Goal: Use online tool/utility: Utilize a website feature to perform a specific function

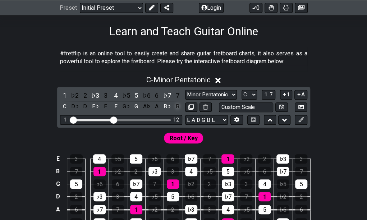
scroll to position [144, 0]
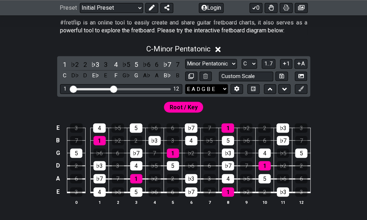
click at [220, 91] on select "E A D G B E E A D G B E E A D G B E B E A D F♯ B A D G C E A D A D G B E E♭ A♭ …" at bounding box center [206, 89] width 43 height 10
select select "Eb Ab Db Gb Bb Eb"
click at [185, 84] on select "E A D G B E E A D G B E E A D G B E B E A D F♯ B A D G C E A D A D G B E E♭ A♭ …" at bounding box center [206, 89] width 43 height 10
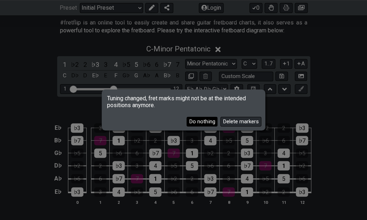
click at [197, 120] on button "Do nothing" at bounding box center [202, 122] width 31 height 10
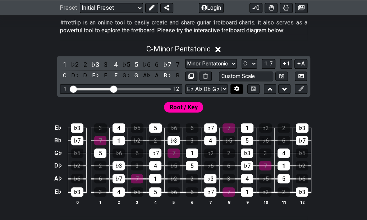
click at [239, 90] on icon at bounding box center [236, 88] width 5 height 5
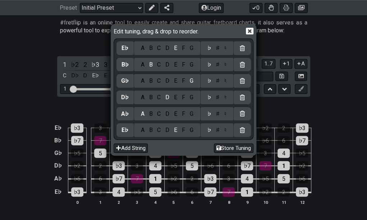
click at [177, 49] on div "E" at bounding box center [176, 48] width 8 height 8
click at [127, 46] on div "E♭" at bounding box center [125, 48] width 7 height 8
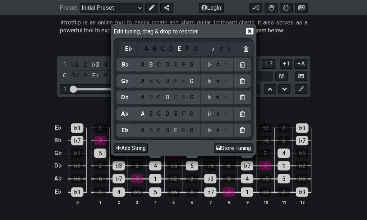
drag, startPoint x: 125, startPoint y: 49, endPoint x: 130, endPoint y: 51, distance: 5.2
click at [130, 51] on div "E♭ A B C D E F G ♭ ♯ ♮ B♭ A B C D E F G ♭ ♯ ♮ G♭ A B C D E F G ♭ ♯ ♮ D♭ A B C D…" at bounding box center [184, 89] width 135 height 99
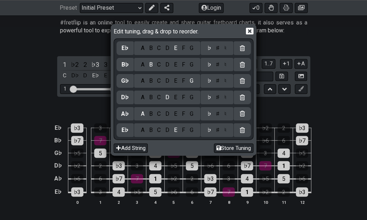
click at [131, 51] on div "E♭" at bounding box center [125, 48] width 17 height 14
click at [166, 57] on div "B♭ A B C D E F G ♭ ♯ ♮" at bounding box center [184, 64] width 135 height 17
click at [166, 54] on div "A B C D E F G" at bounding box center [167, 48] width 66 height 14
click at [177, 49] on div "E" at bounding box center [176, 48] width 8 height 8
click at [253, 33] on icon at bounding box center [250, 31] width 8 height 7
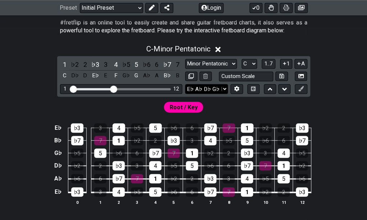
click at [219, 89] on select "E A D G B E E A D G B E E A D G B E B E A D F♯ B A D G C E A D A D G B E E♭ A♭ …" at bounding box center [206, 89] width 43 height 10
click at [235, 88] on icon at bounding box center [237, 88] width 5 height 5
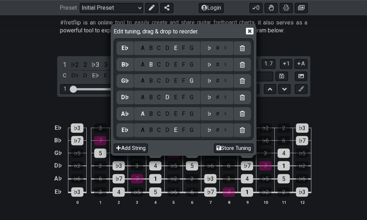
click at [131, 133] on div "E♭" at bounding box center [125, 130] width 17 height 14
click at [176, 50] on div "E" at bounding box center [176, 48] width 8 height 8
click at [205, 48] on div "♭ ♯ ♮" at bounding box center [217, 48] width 27 height 8
click at [208, 48] on div "♭" at bounding box center [209, 48] width 8 height 8
click at [147, 50] on div "B" at bounding box center [151, 48] width 8 height 8
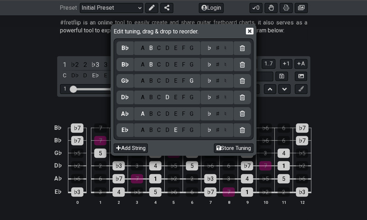
click at [158, 48] on div "C" at bounding box center [159, 48] width 8 height 8
click at [176, 48] on div "E" at bounding box center [176, 48] width 8 height 8
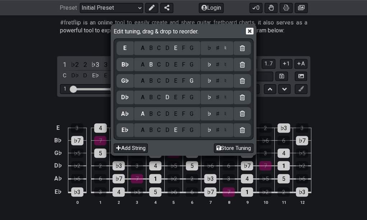
click at [154, 64] on div "B" at bounding box center [151, 65] width 8 height 8
click at [141, 64] on div "A" at bounding box center [142, 65] width 8 height 8
click at [151, 64] on div "B" at bounding box center [151, 65] width 8 height 8
click at [225, 65] on div "♮" at bounding box center [225, 65] width 7 height 8
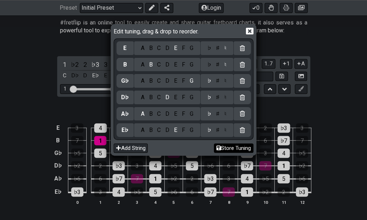
click at [233, 147] on button "Store Tuning" at bounding box center [234, 149] width 40 height 10
click at [229, 148] on button "Store Tuning" at bounding box center [234, 149] width 40 height 10
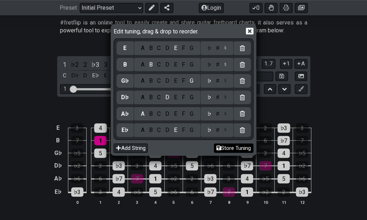
click at [229, 148] on button "Store Tuning" at bounding box center [234, 149] width 40 height 10
click at [226, 148] on button "Store Tuning" at bounding box center [234, 149] width 40 height 10
click at [220, 150] on button "Store Tuning" at bounding box center [234, 149] width 40 height 10
click at [228, 149] on button "Store Tuning" at bounding box center [234, 149] width 40 height 10
click at [248, 30] on icon at bounding box center [250, 31] width 8 height 8
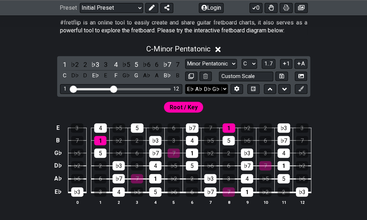
click at [223, 90] on select "E A D G B E E♭ A♭ D♭ G♭ B E E A D G B E B E A D F♯ B A D G C E A D A D G B E E♭…" at bounding box center [206, 89] width 43 height 10
click at [229, 140] on div "5" at bounding box center [229, 140] width 12 height 9
click at [234, 138] on div "5" at bounding box center [229, 140] width 12 height 9
click at [224, 67] on select "Minor Pentatonic Click to edit Minor Pentatonic Major Pentatonic Minor Blues Ma…" at bounding box center [211, 64] width 52 height 10
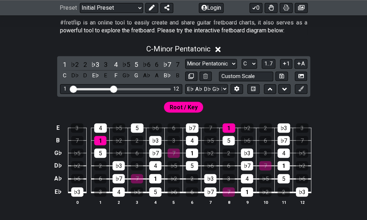
select select "Major / [PERSON_NAME]"
click at [185, 59] on select "Minor Pentatonic Click to edit Minor Pentatonic Major Pentatonic Minor Blues Ma…" at bounding box center [211, 64] width 52 height 10
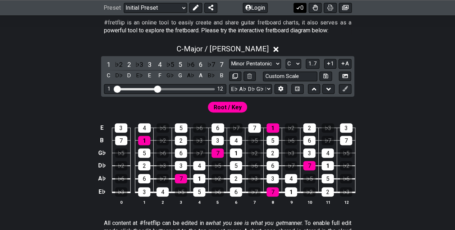
click at [296, 6] on icon at bounding box center [298, 8] width 7 height 6
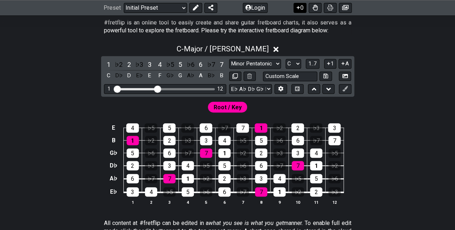
click at [296, 6] on icon at bounding box center [298, 8] width 7 height 6
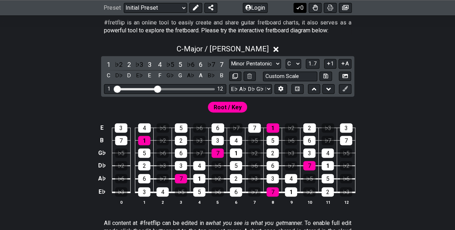
click at [296, 6] on icon at bounding box center [298, 8] width 7 height 6
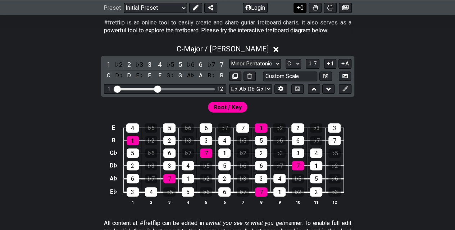
click at [296, 7] on icon at bounding box center [298, 8] width 7 height 6
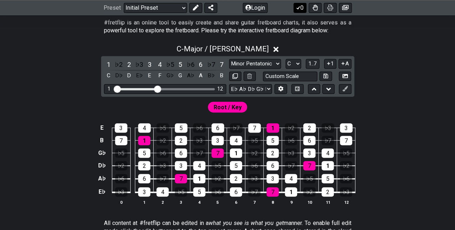
click at [297, 7] on icon at bounding box center [298, 8] width 7 height 6
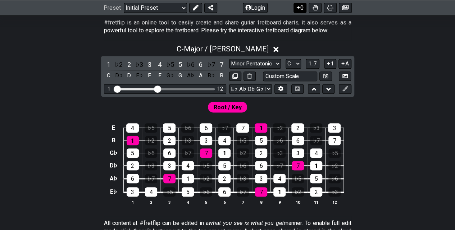
click at [297, 7] on icon at bounding box center [298, 8] width 7 height 6
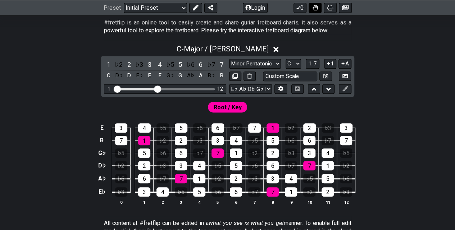
click at [314, 9] on icon at bounding box center [315, 8] width 5 height 6
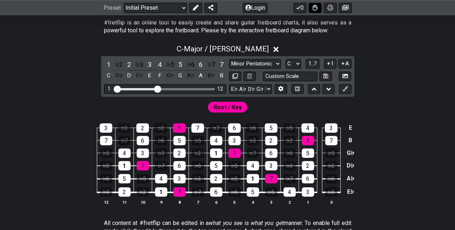
click at [314, 9] on icon at bounding box center [315, 8] width 5 height 6
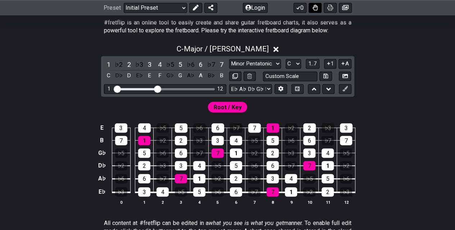
click at [314, 9] on icon at bounding box center [315, 8] width 5 height 6
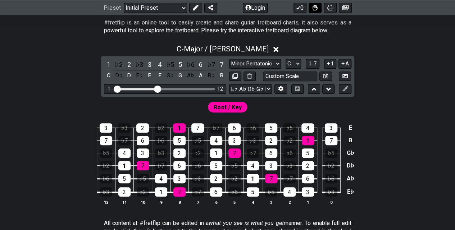
click at [314, 9] on icon at bounding box center [315, 8] width 5 height 6
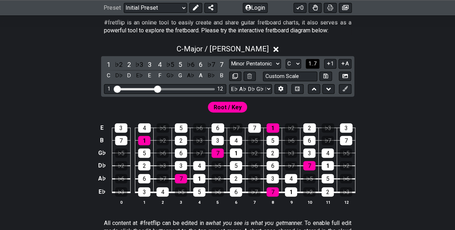
click at [312, 65] on span "1..7" at bounding box center [312, 63] width 9 height 6
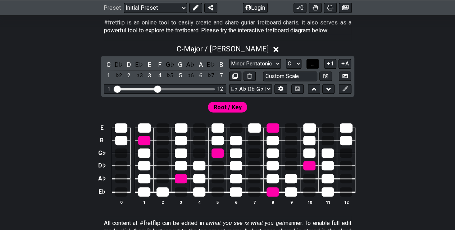
click at [312, 65] on span "..." at bounding box center [312, 63] width 3 height 6
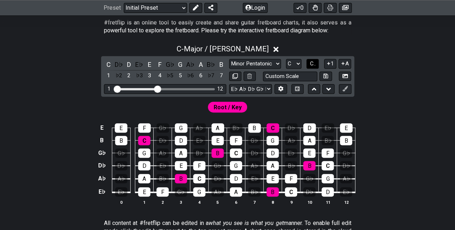
click at [312, 65] on span "C.." at bounding box center [313, 63] width 6 height 6
click at [326, 64] on icon at bounding box center [328, 63] width 7 height 5
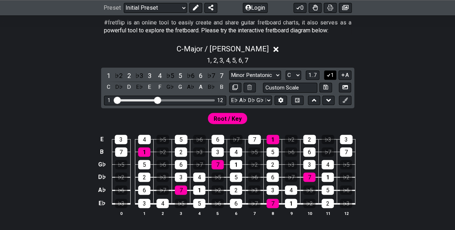
click at [326, 73] on icon at bounding box center [328, 74] width 7 height 5
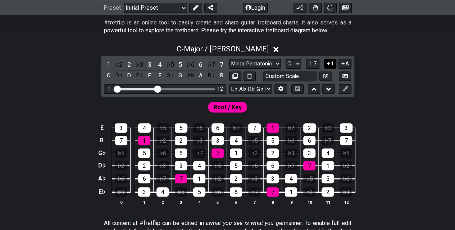
click at [329, 66] on icon at bounding box center [328, 63] width 7 height 5
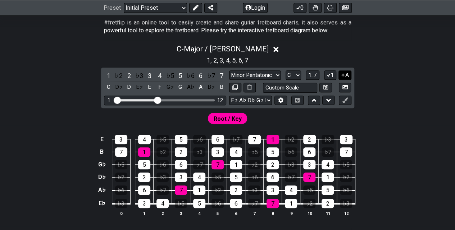
click at [344, 73] on icon at bounding box center [343, 74] width 7 height 5
click at [345, 99] on icon at bounding box center [344, 99] width 5 height 5
click at [344, 96] on button at bounding box center [345, 101] width 12 height 10
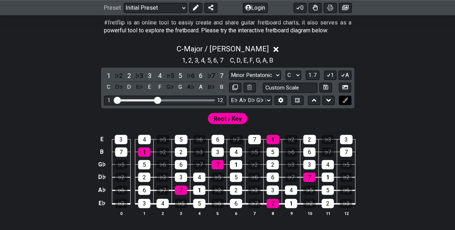
click at [343, 102] on icon at bounding box center [344, 99] width 5 height 5
click at [313, 100] on icon at bounding box center [314, 100] width 5 height 3
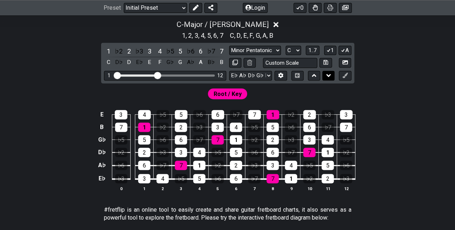
click at [326, 75] on button at bounding box center [328, 76] width 12 height 10
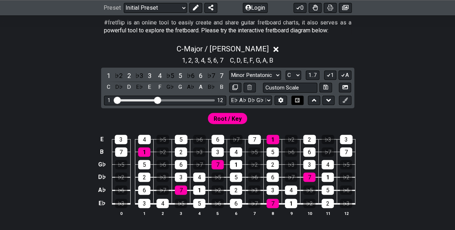
click at [298, 97] on button at bounding box center [297, 101] width 12 height 10
click at [298, 101] on icon at bounding box center [297, 100] width 5 height 5
click at [264, 76] on select "Minor Pentatonic Click to edit Minor Pentatonic Major Pentatonic Minor Blues Ma…" at bounding box center [255, 76] width 52 height 10
click at [325, 116] on div "Root / Key" at bounding box center [227, 116] width 455 height 17
click at [301, 7] on button "0" at bounding box center [300, 8] width 13 height 10
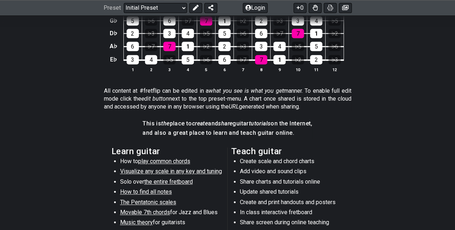
scroll to position [180, 0]
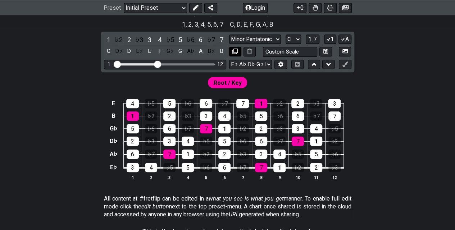
click at [235, 53] on icon at bounding box center [234, 51] width 5 height 5
select select "Major / [PERSON_NAME]"
select select "C"
select select "Eb Ab Db Gb Bb Eb"
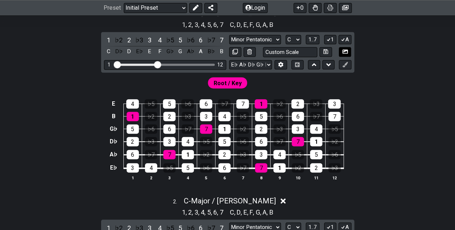
click at [347, 53] on icon at bounding box center [344, 52] width 5 height 4
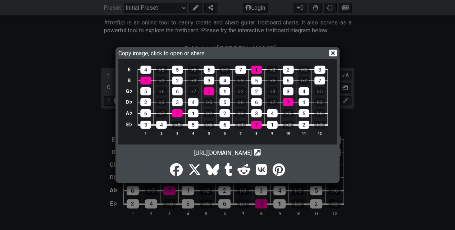
scroll to position [17, 0]
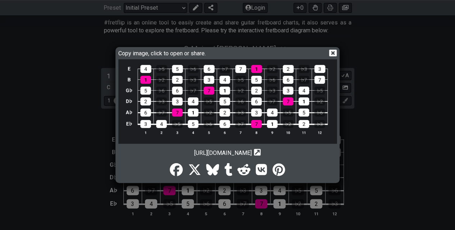
click at [261, 153] on icon at bounding box center [257, 152] width 7 height 7
click at [261, 150] on icon "Copy url to clipboard" at bounding box center [257, 153] width 7 height 8
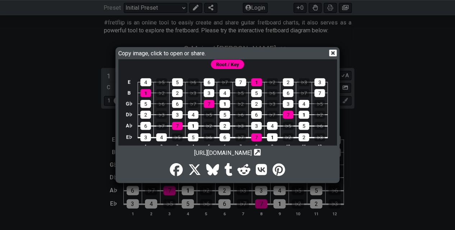
scroll to position [0, 0]
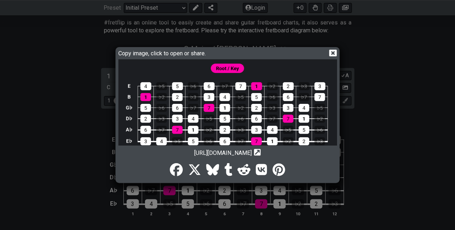
click at [331, 54] on icon at bounding box center [333, 53] width 8 height 7
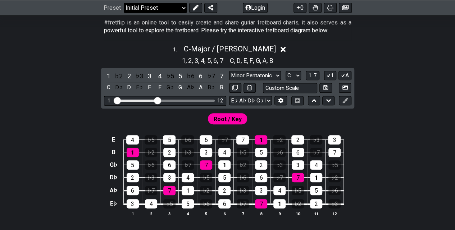
click at [144, 10] on select "Welcome to #fretflip! Initial Preset Custom Preset Minor Pentatonic Major Penta…" at bounding box center [155, 8] width 63 height 10
click at [124, 3] on select "Welcome to #fretflip! Initial Preset Custom Preset Minor Pentatonic Major Penta…" at bounding box center [155, 8] width 63 height 10
select select "/welcome"
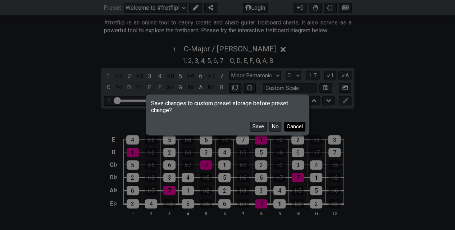
click at [292, 125] on button "Cancel" at bounding box center [294, 127] width 21 height 10
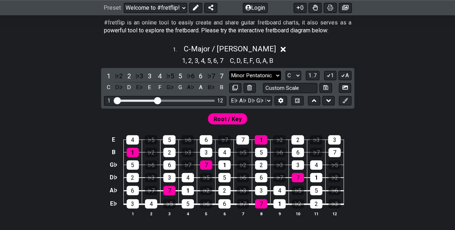
click at [267, 78] on select "Minor Pentatonic Click to edit Minor Pentatonic Major Pentatonic Minor Blues Ma…" at bounding box center [255, 76] width 52 height 10
select select "Major"
click at [229, 71] on select "Minor Pentatonic Click to edit Minor Pentatonic Major Pentatonic Minor Blues Ma…" at bounding box center [255, 76] width 52 height 10
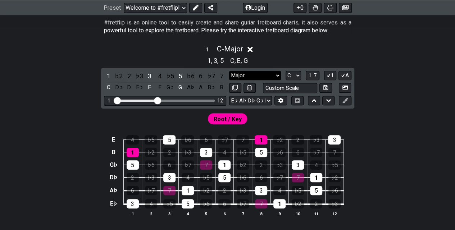
click at [277, 73] on select "Minor Pentatonic Click to edit Minor Pentatonic Major Pentatonic Minor Blues Ma…" at bounding box center [255, 76] width 52 height 10
click at [296, 72] on select "A♭ A A♯ B♭ B C C♯ D♭ D D♯ E♭ E F F♯ G♭ G G♯" at bounding box center [293, 76] width 15 height 10
select select "D"
click at [286, 71] on select "A♭ A A♯ B♭ B C C♯ D♭ D D♯ E♭ E F F♯ G♭ G G♯" at bounding box center [293, 76] width 15 height 10
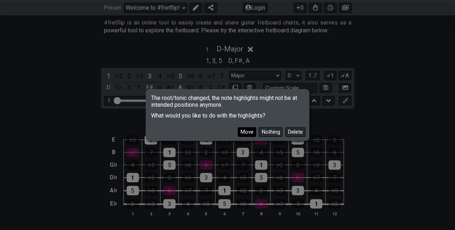
click at [253, 129] on button "Move" at bounding box center [247, 132] width 18 height 10
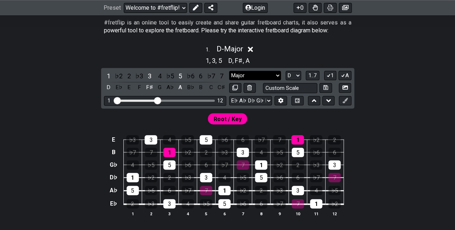
click at [248, 77] on select "Minor Pentatonic Click to edit Minor Pentatonic Major Pentatonic Minor Blues Ma…" at bounding box center [255, 76] width 52 height 10
click at [229, 71] on select "Minor Pentatonic Click to edit Minor Pentatonic Major Pentatonic Minor Blues Ma…" at bounding box center [255, 76] width 52 height 10
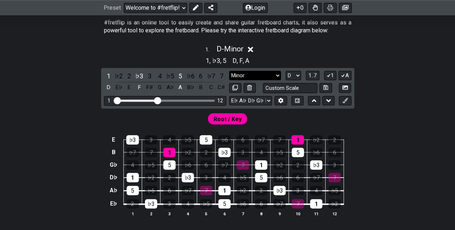
click at [264, 79] on select "Minor Pentatonic Click to edit Minor Pentatonic Major Pentatonic Minor Blues Ma…" at bounding box center [255, 76] width 52 height 10
select select "Diminished"
click at [229, 71] on select "Minor Pentatonic Click to edit Minor Pentatonic Major Pentatonic Minor Blues Ma…" at bounding box center [255, 76] width 52 height 10
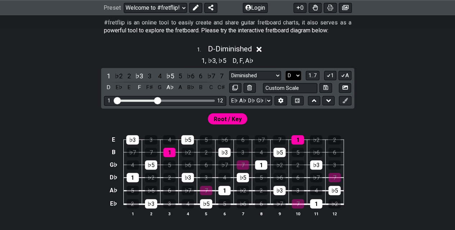
click at [292, 73] on select "A♭ A A♯ B♭ B C C♯ D♭ D D♯ E♭ E F F♯ G♭ G G♯" at bounding box center [293, 76] width 15 height 10
select select "C"
click at [286, 71] on select "A♭ A A♯ B♭ B C C♯ D♭ D D♯ E♭ E F F♯ G♭ G G♯" at bounding box center [293, 76] width 15 height 10
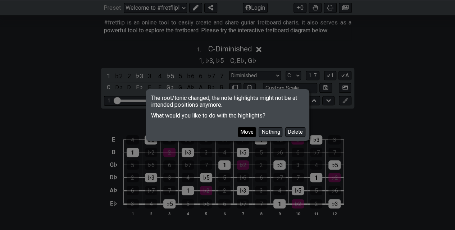
click at [250, 134] on button "Move" at bounding box center [247, 132] width 18 height 10
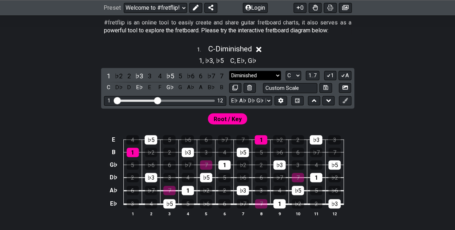
click at [270, 76] on select "Minor Pentatonic Click to edit Minor Pentatonic Major Pentatonic Minor Blues Ma…" at bounding box center [255, 76] width 52 height 10
select select "Dominant 7th"
click at [229, 71] on select "Minor Pentatonic Click to edit Minor Pentatonic Major Pentatonic Minor Blues Ma…" at bounding box center [255, 76] width 52 height 10
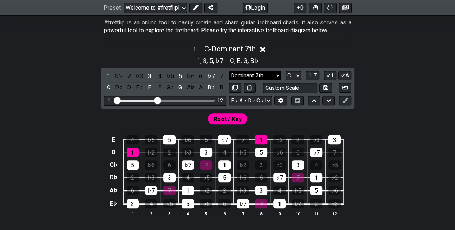
click at [267, 78] on select "Minor Pentatonic Click to edit Minor Pentatonic Major Pentatonic Minor Blues Ma…" at bounding box center [255, 76] width 52 height 10
click at [309, 121] on div "Root / Key" at bounding box center [227, 117] width 455 height 17
click at [218, 88] on div "B" at bounding box center [221, 88] width 9 height 10
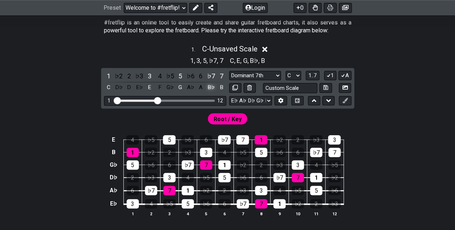
click at [213, 87] on div "B♭" at bounding box center [210, 88] width 9 height 10
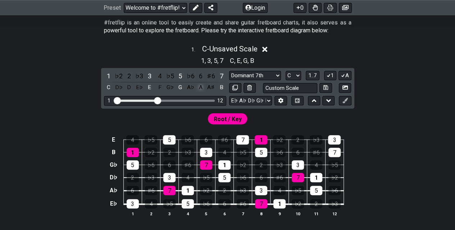
click at [203, 87] on div "A" at bounding box center [200, 88] width 9 height 10
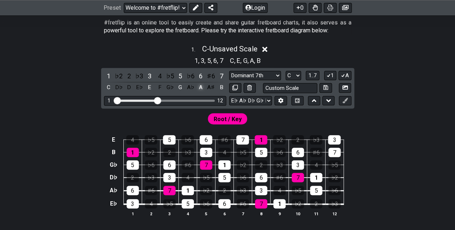
click at [203, 87] on div "A" at bounding box center [200, 88] width 9 height 10
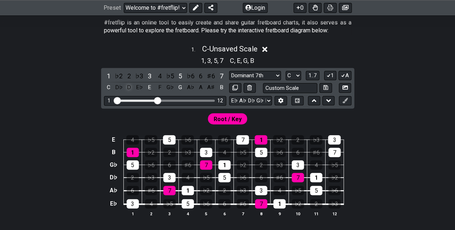
click at [129, 88] on div "D" at bounding box center [128, 88] width 9 height 10
